Goal: Submit feedback/report problem

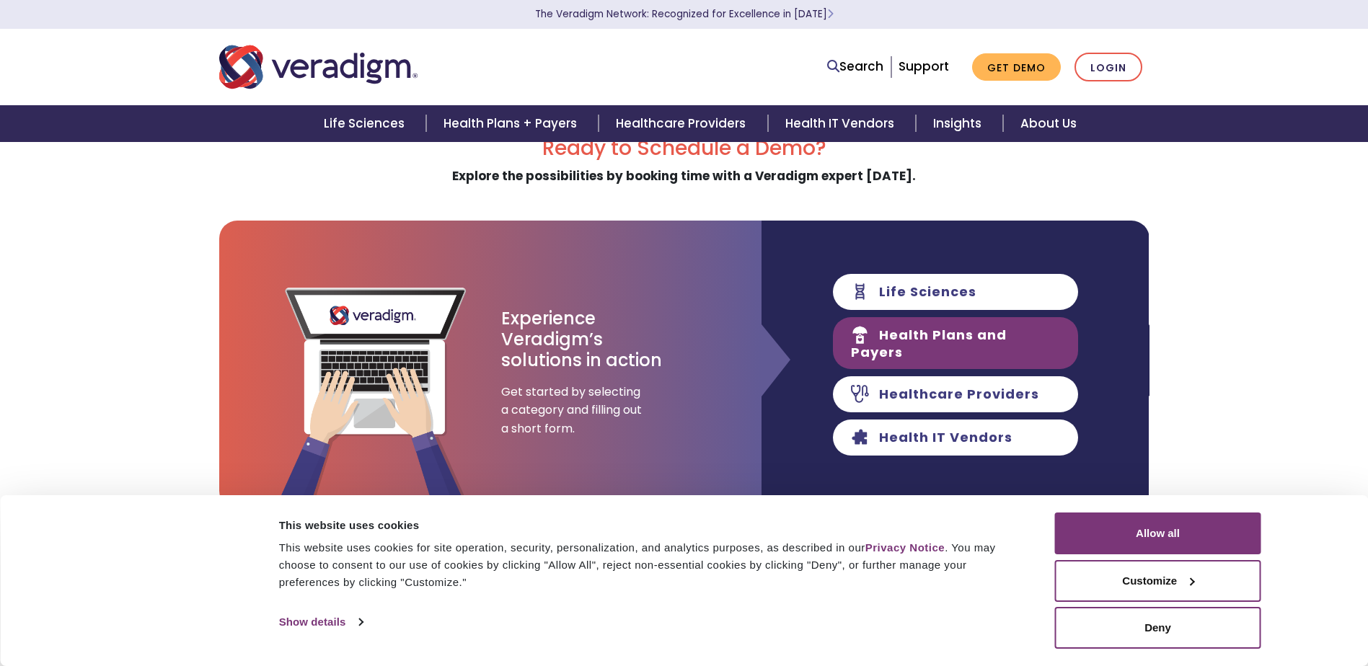
scroll to position [72, 0]
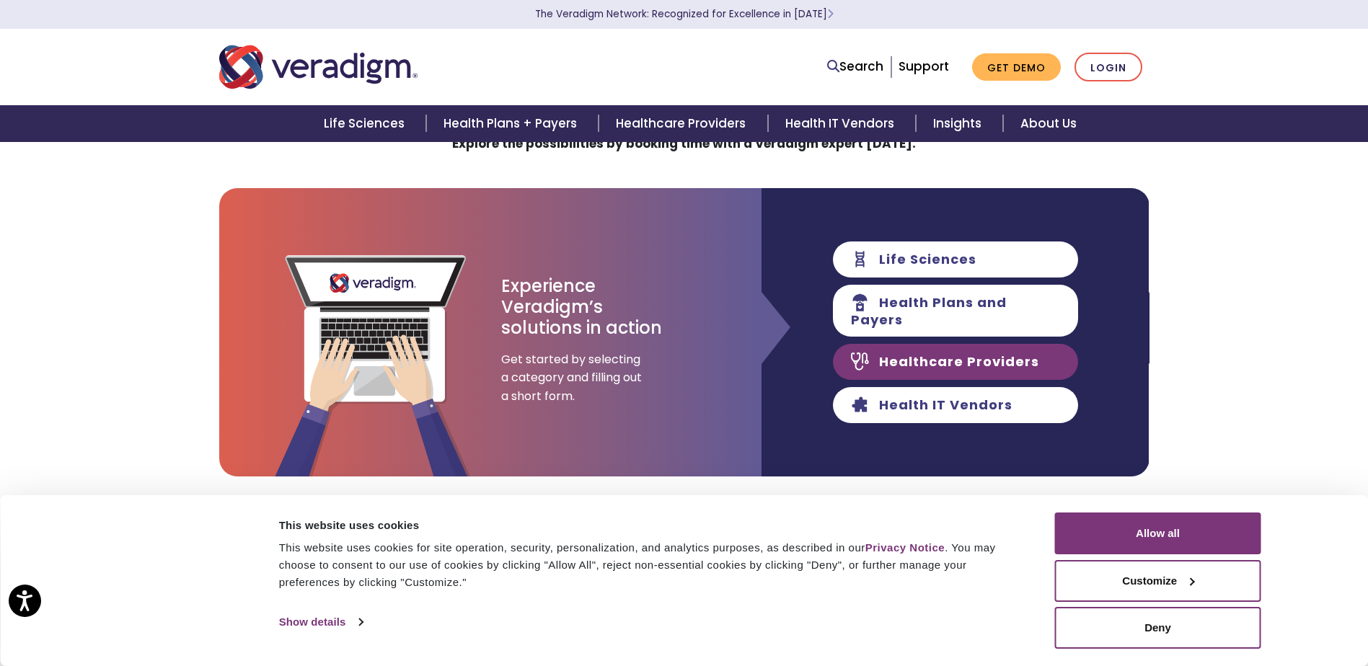
click at [908, 359] on link "Healthcare Providers" at bounding box center [955, 362] width 245 height 36
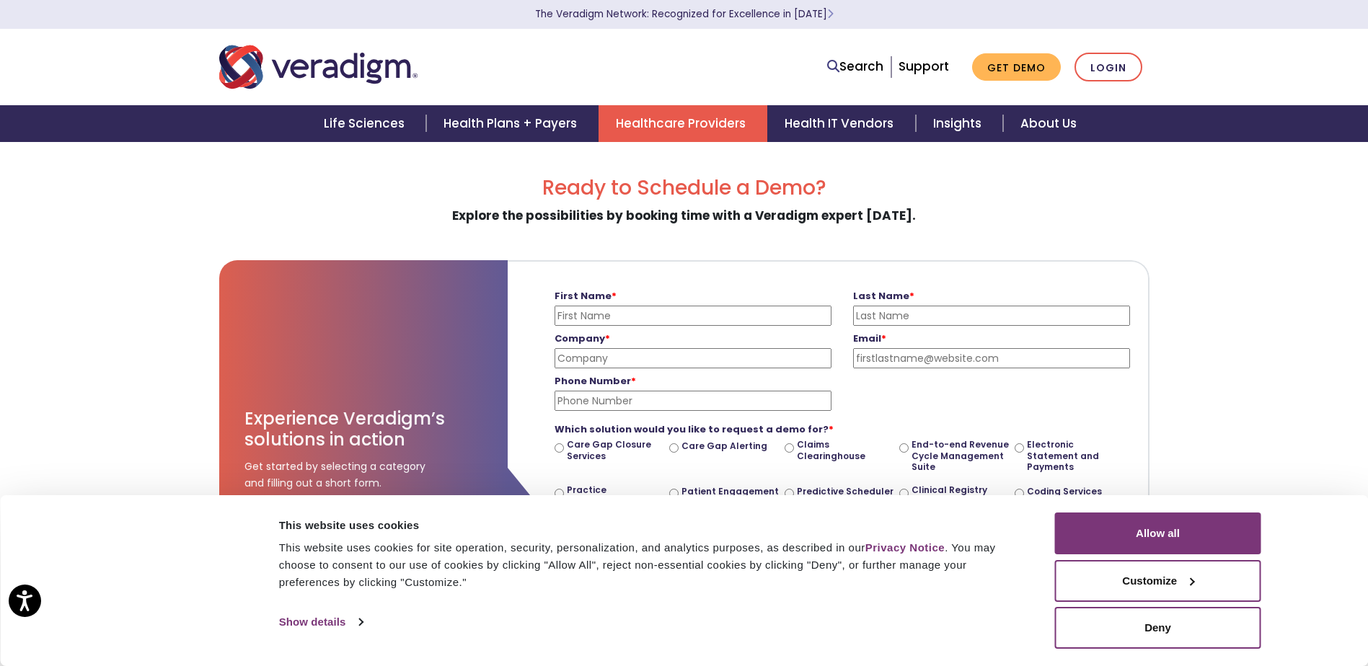
click at [692, 118] on link "Healthcare Providers" at bounding box center [682, 123] width 169 height 37
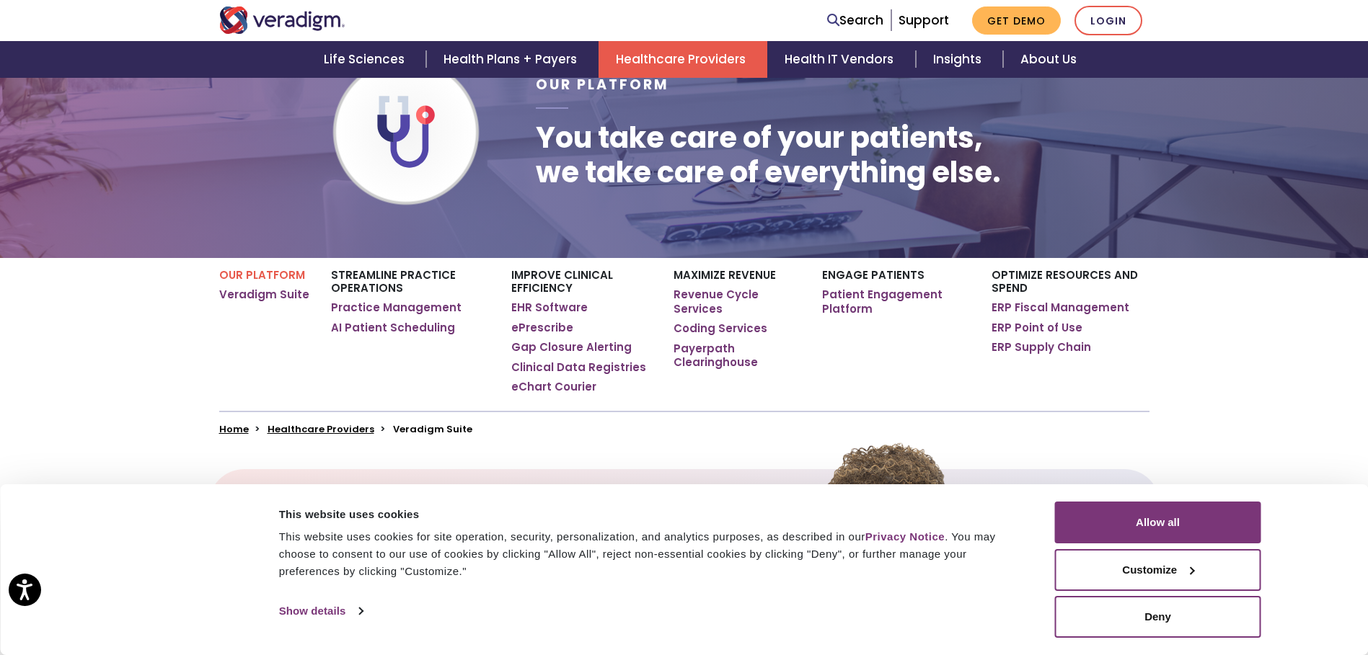
scroll to position [144, 0]
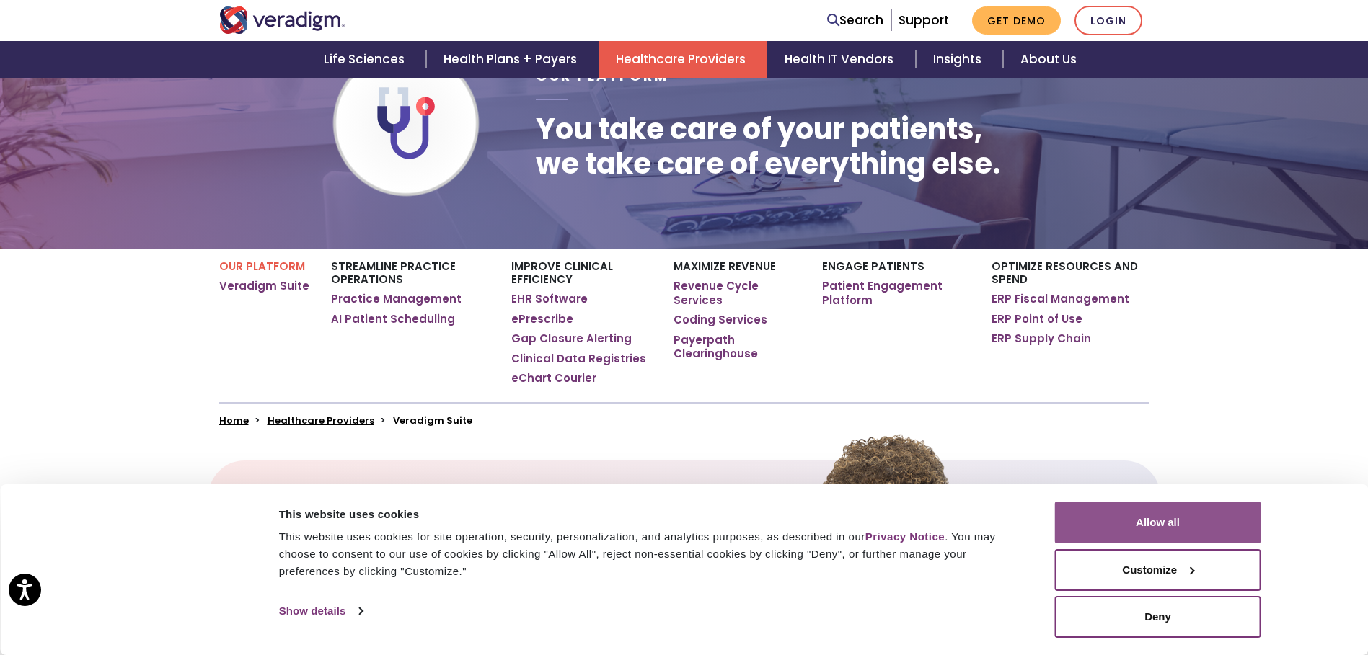
click at [1155, 524] on button "Allow all" at bounding box center [1158, 523] width 206 height 42
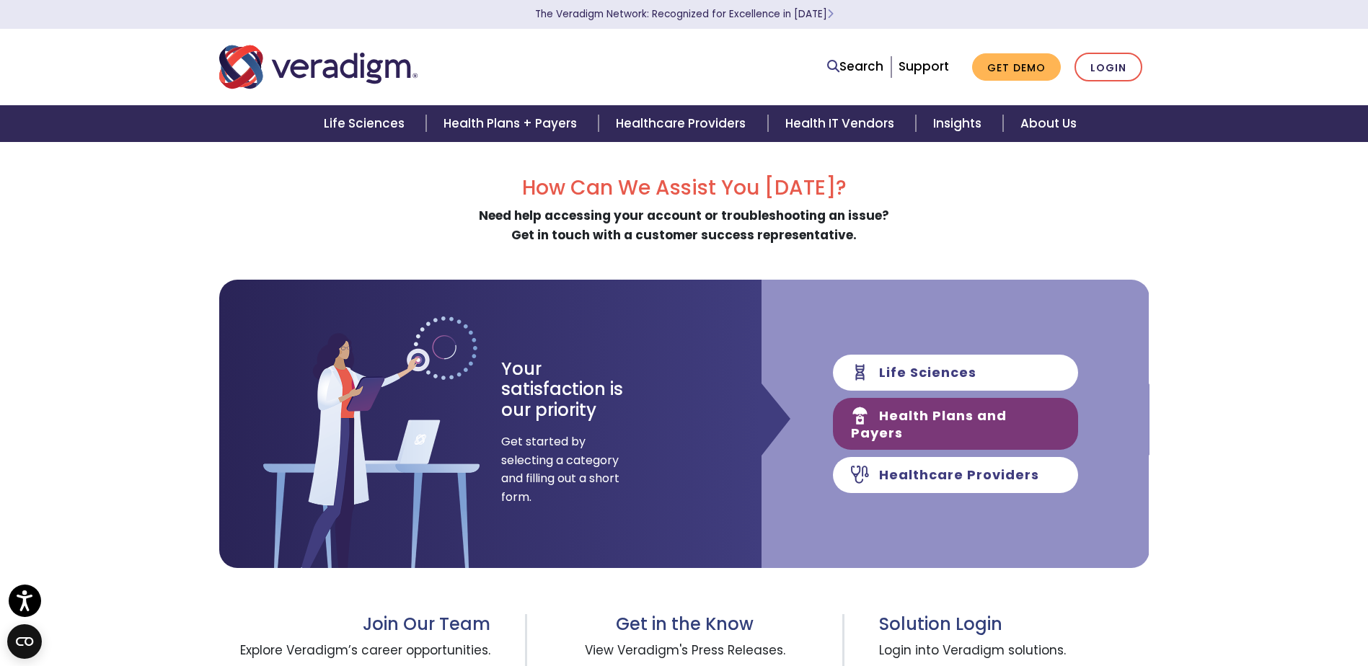
click at [921, 420] on link "Health Plans and Payers" at bounding box center [955, 424] width 245 height 52
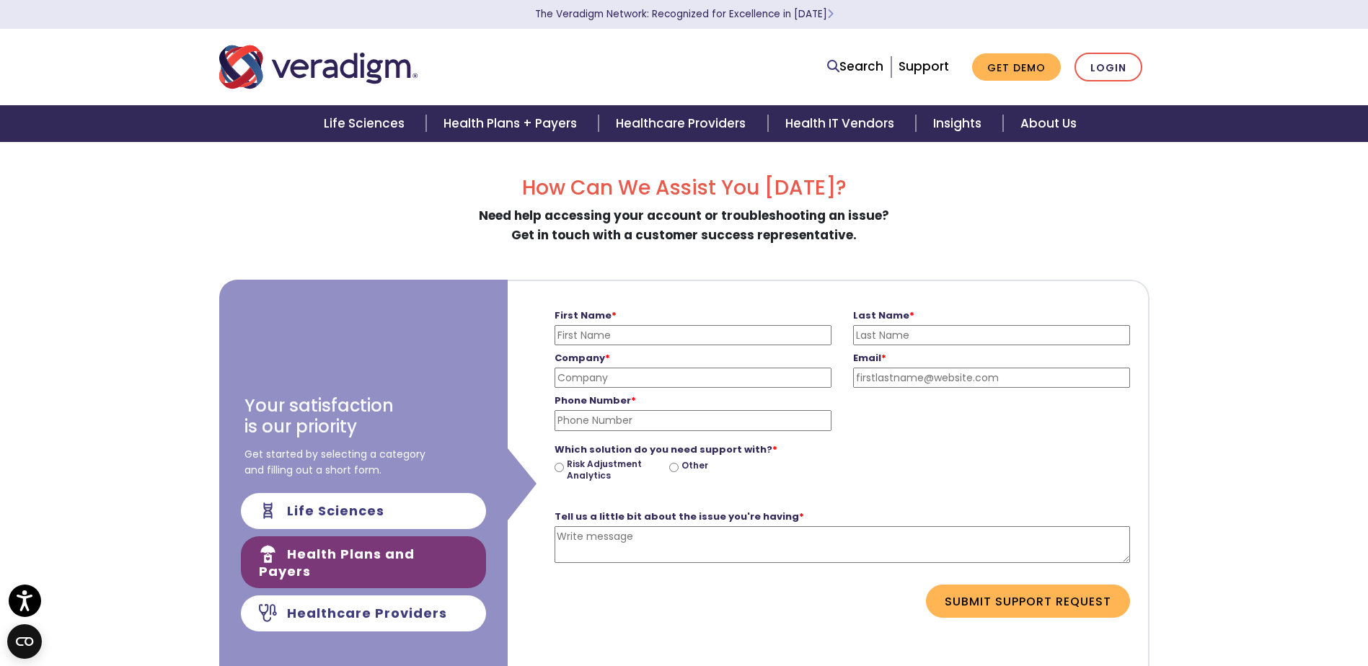
click at [652, 538] on textarea "Tell us a little bit about the issue you're having *" at bounding box center [841, 544] width 575 height 37
click at [629, 328] on input "First Name *" at bounding box center [692, 335] width 277 height 20
type input "Rosemarie"
type input "Fandrich"
type input "LOYOLA UNIVERSITY MEDICAL CENTER"
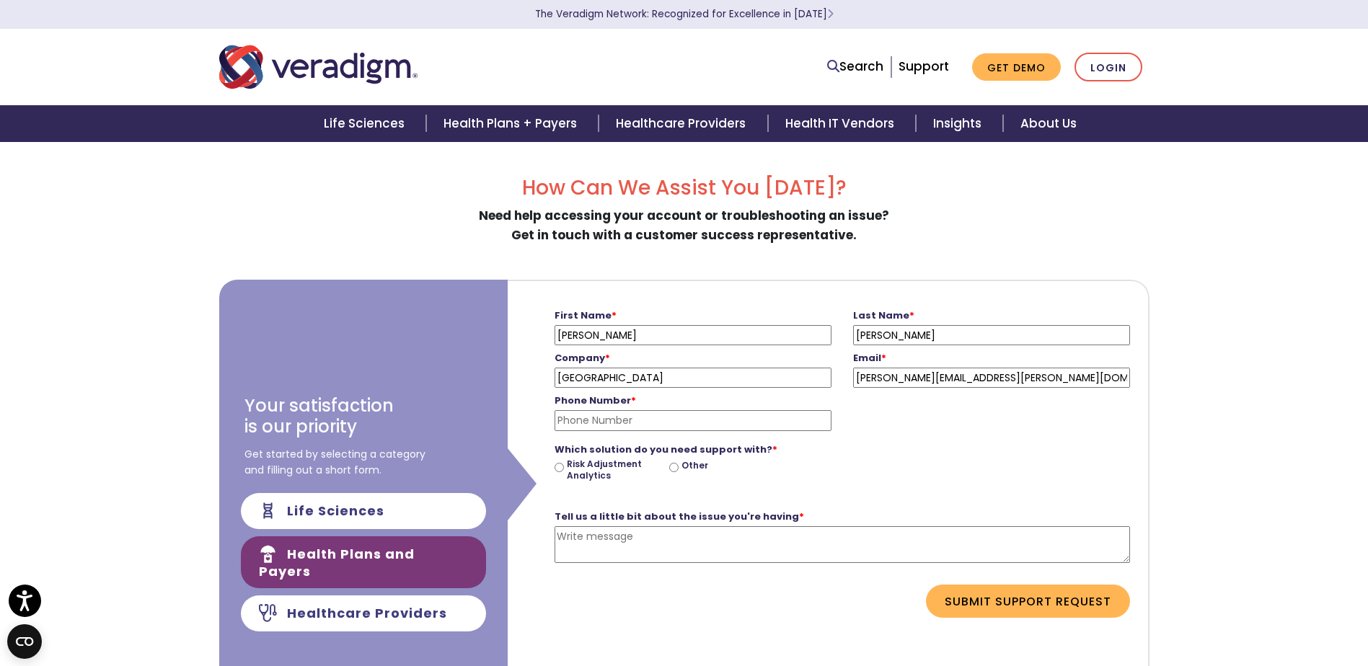
type input "ROSEMARIE.FANDRICH@TRINITY-HEALTH.ORG"
click at [620, 417] on input "Phone Number *" at bounding box center [692, 420] width 277 height 20
type input "315-409-8634"
click at [671, 466] on input "Other" at bounding box center [673, 467] width 9 height 9
radio input "true"
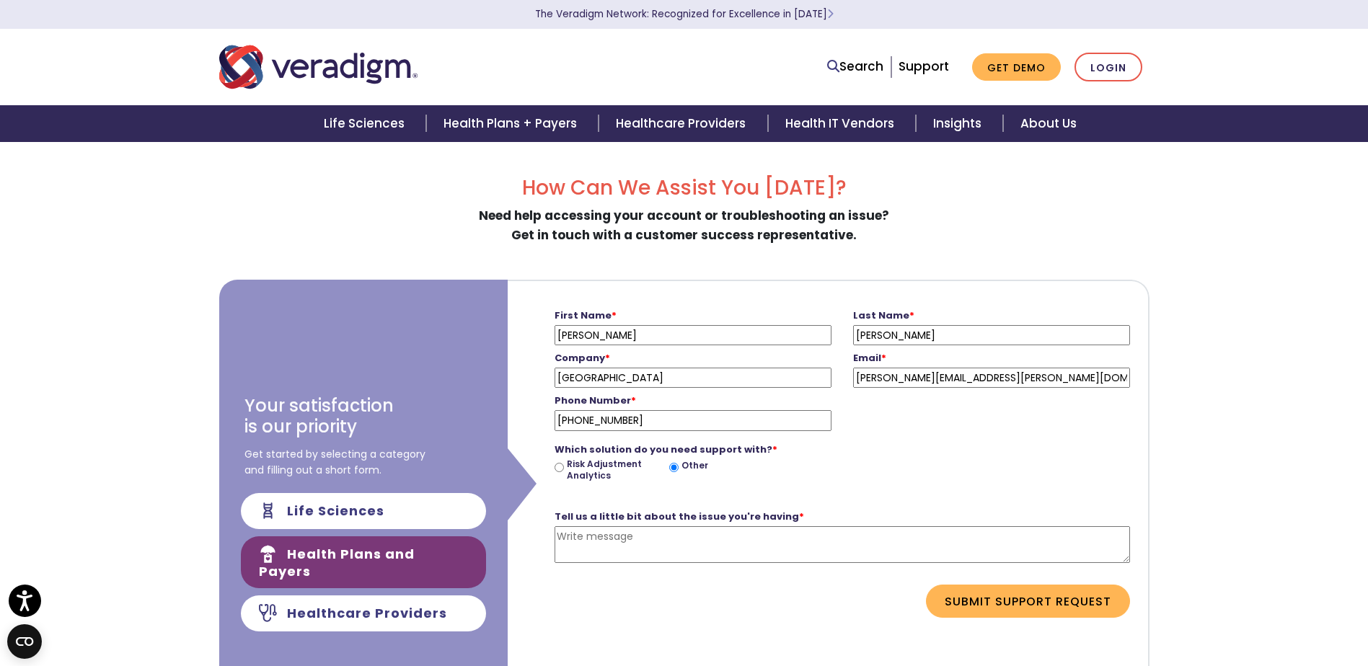
click at [613, 542] on textarea "Tell us a little bit about the issue you're having *" at bounding box center [841, 544] width 575 height 37
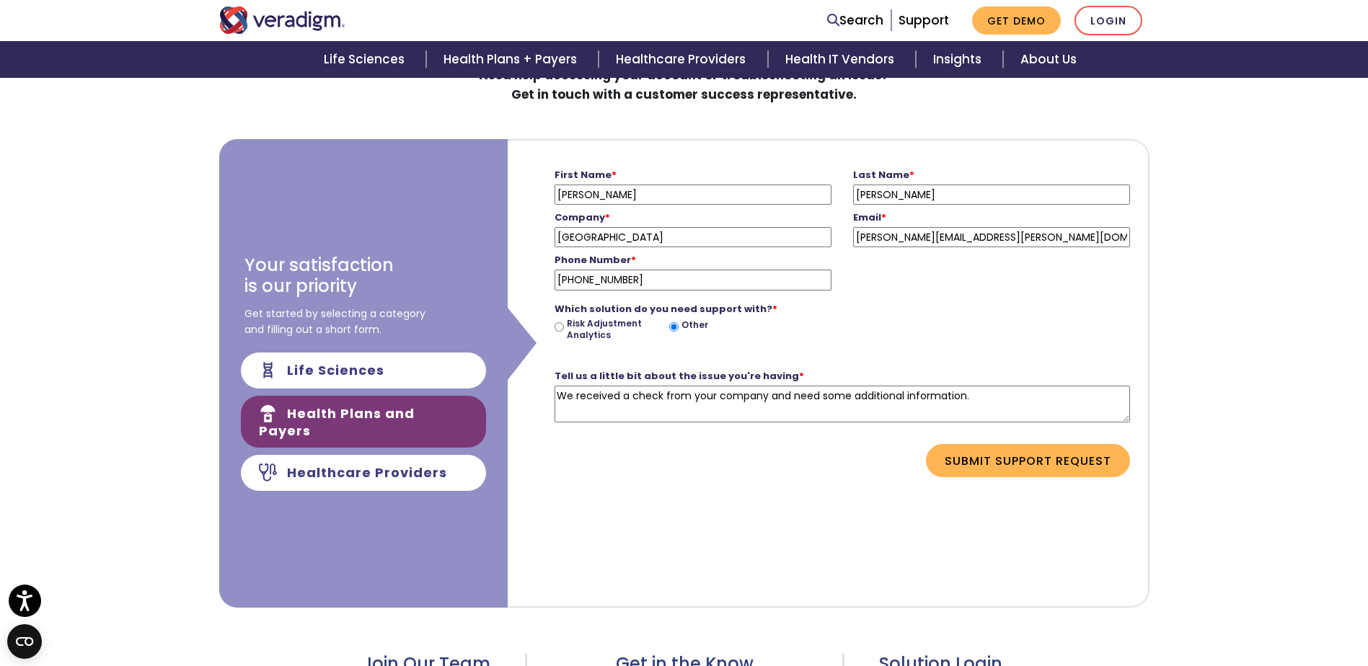
scroll to position [144, 0]
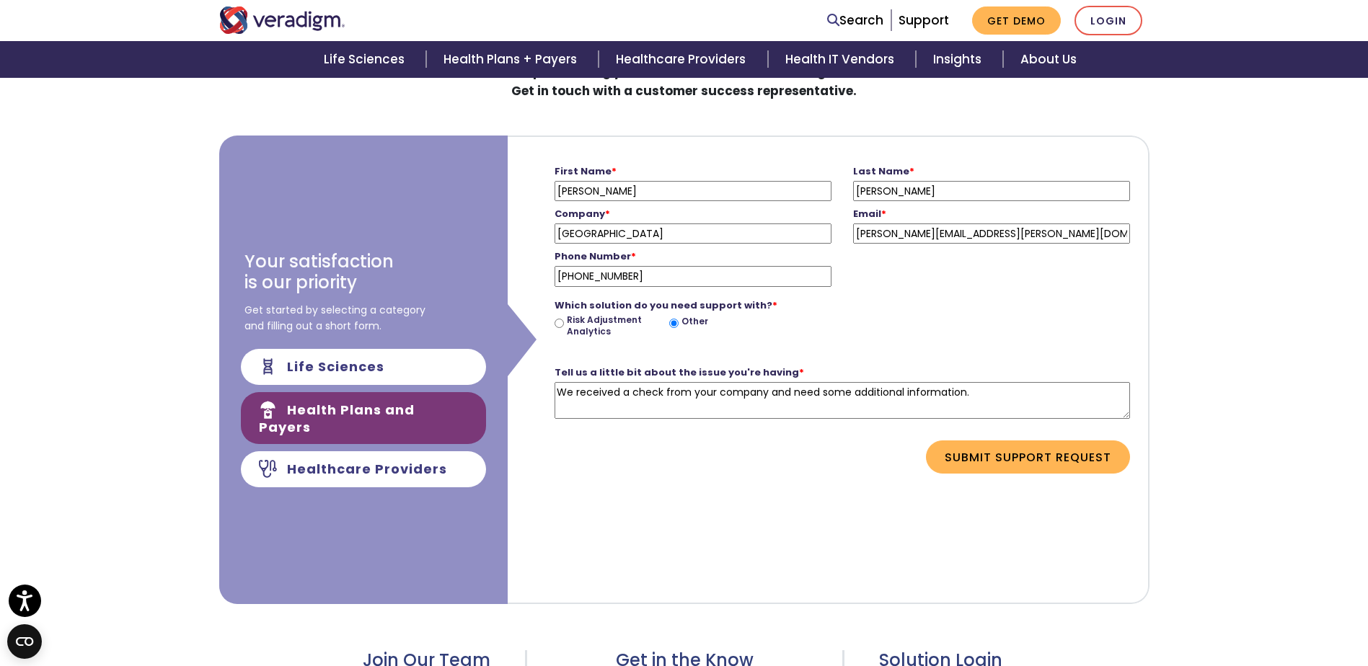
click at [988, 403] on textarea "We received a check from your company and need some additional information." at bounding box center [841, 400] width 575 height 37
click at [1019, 390] on textarea "We received a check from your company and need some additional information. CHE…" at bounding box center [841, 400] width 575 height 37
click at [1099, 391] on textarea "We received a check from your company and need some additional information. CHE…" at bounding box center [841, 400] width 575 height 37
type textarea "We received a check from your company and need some additional information. CHE…"
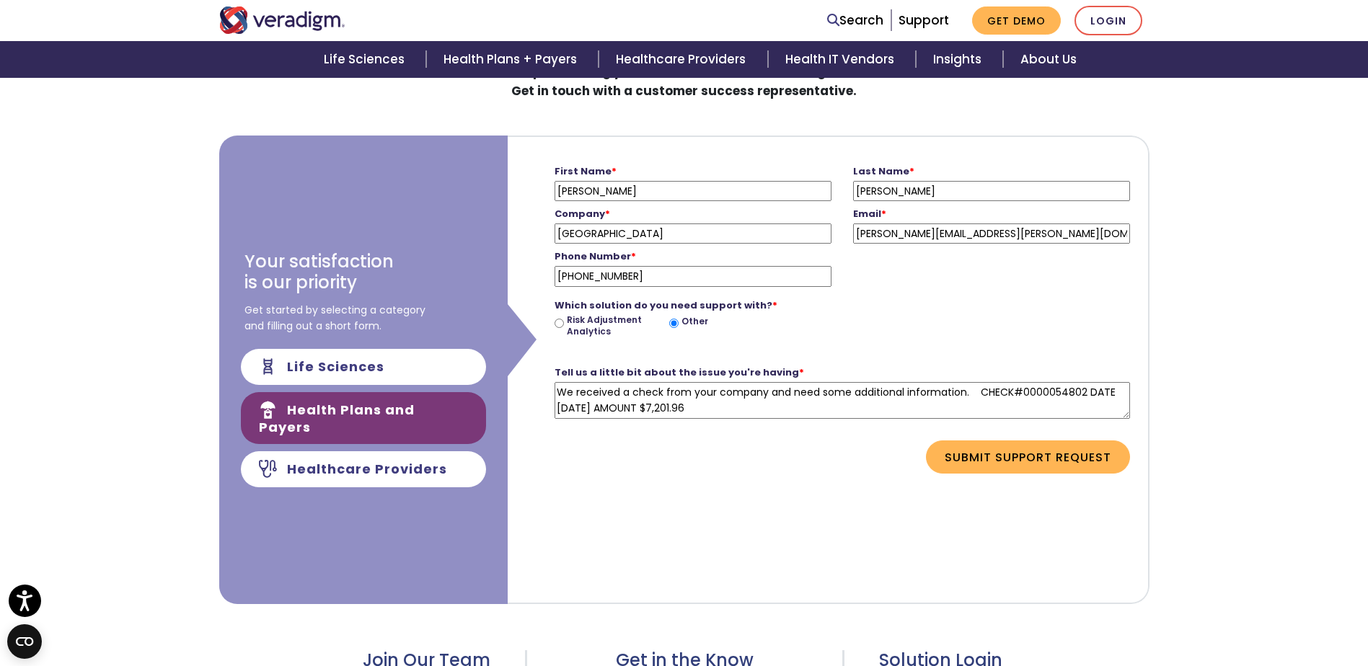
drag, startPoint x: 698, startPoint y: 233, endPoint x: 687, endPoint y: 243, distance: 14.8
click at [697, 232] on input "LOYOLA UNIVERSITY MEDICAL CENTER" at bounding box center [692, 233] width 277 height 20
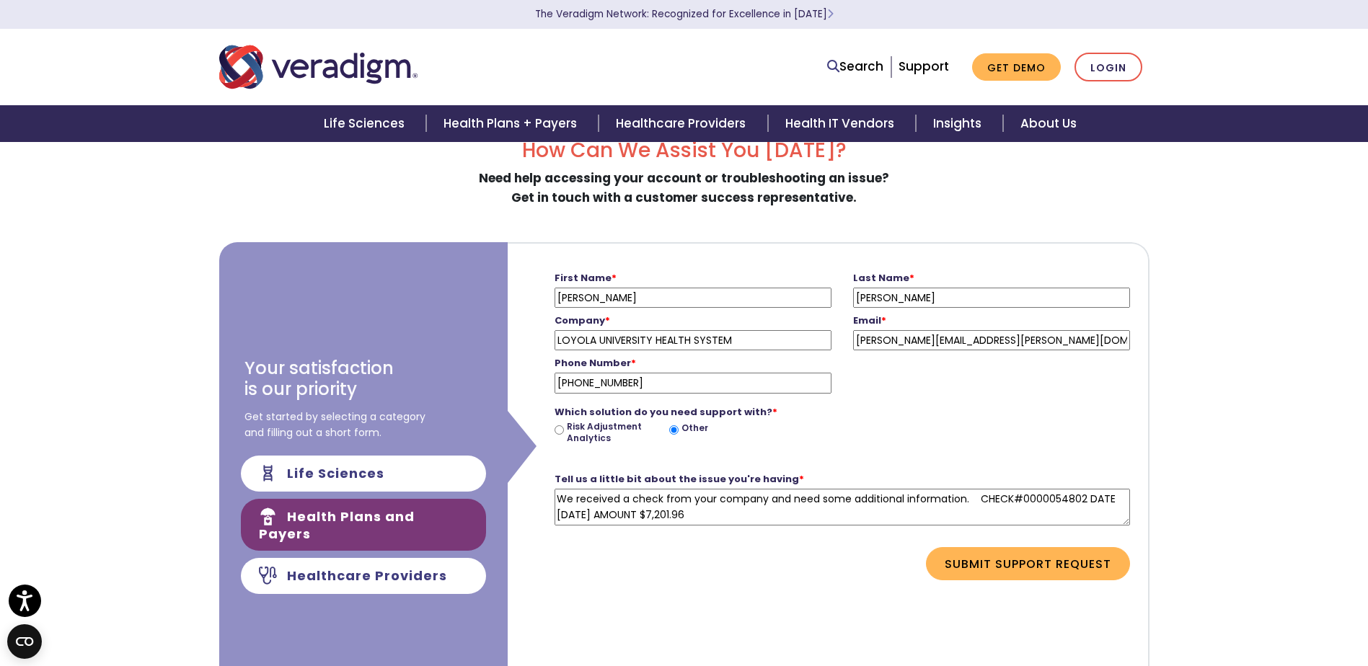
scroll to position [72, 0]
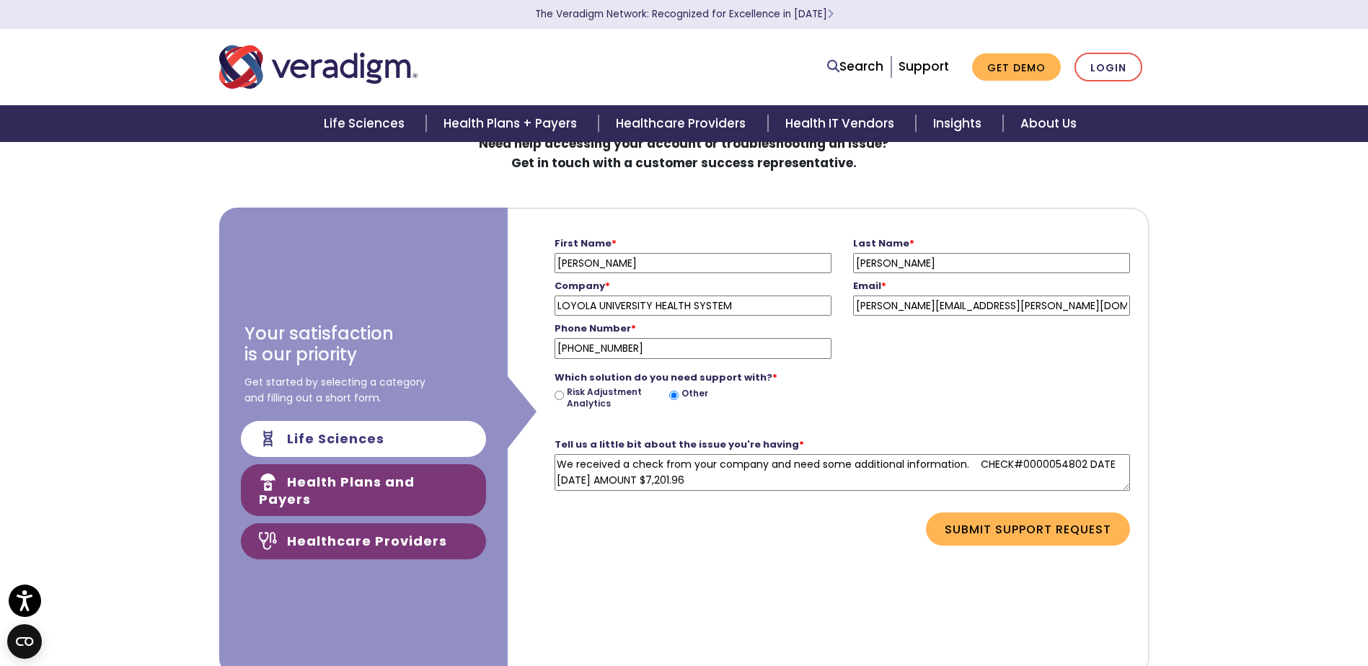
type input "LOYOLA UNIVERSITY HEALTH SYSTEM"
click at [384, 532] on link "Healthcare Providers" at bounding box center [363, 541] width 245 height 36
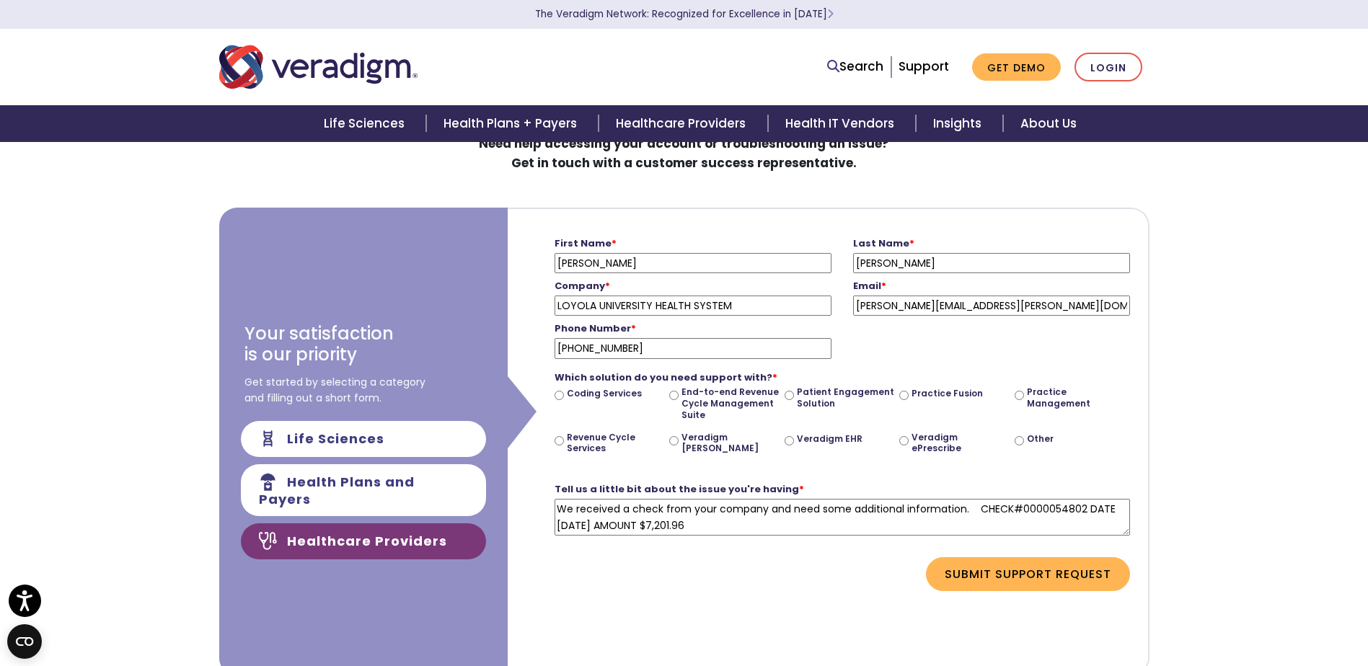
click at [1021, 442] on input "Other" at bounding box center [1018, 440] width 9 height 9
radio input "true"
click at [1054, 577] on button "Submit Support Request" at bounding box center [1028, 573] width 204 height 33
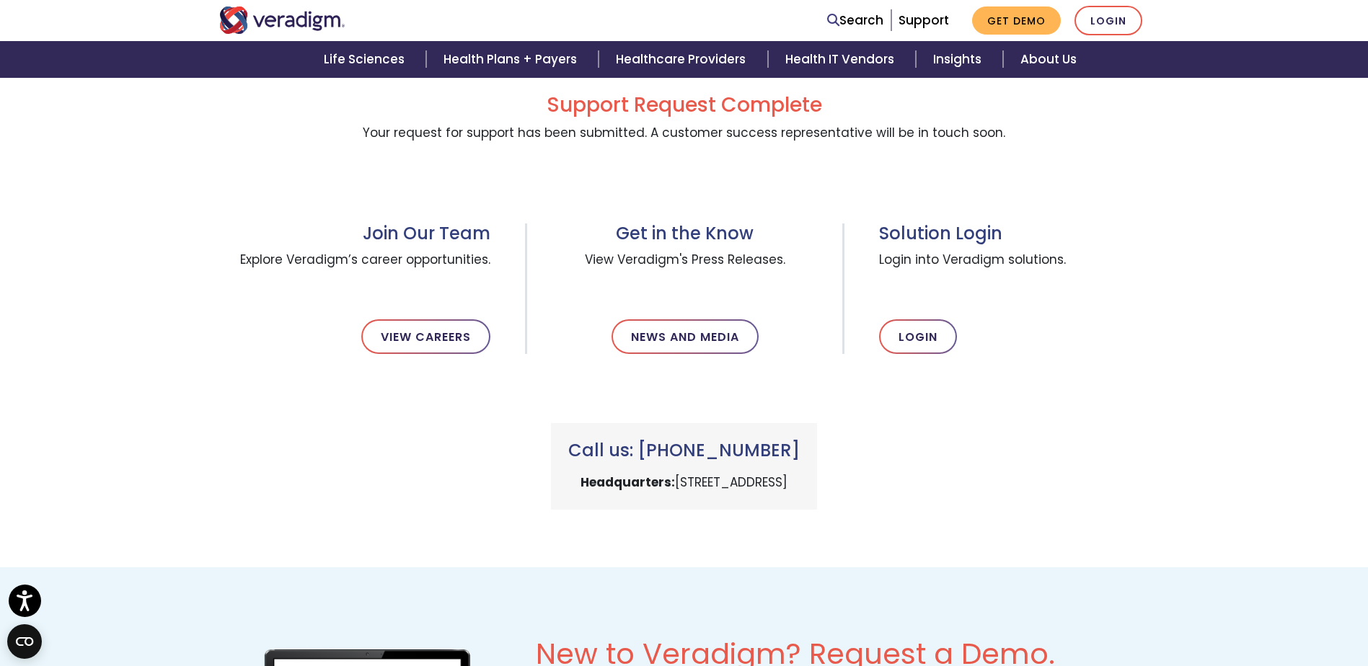
scroll to position [72, 0]
